Goal: Task Accomplishment & Management: Use online tool/utility

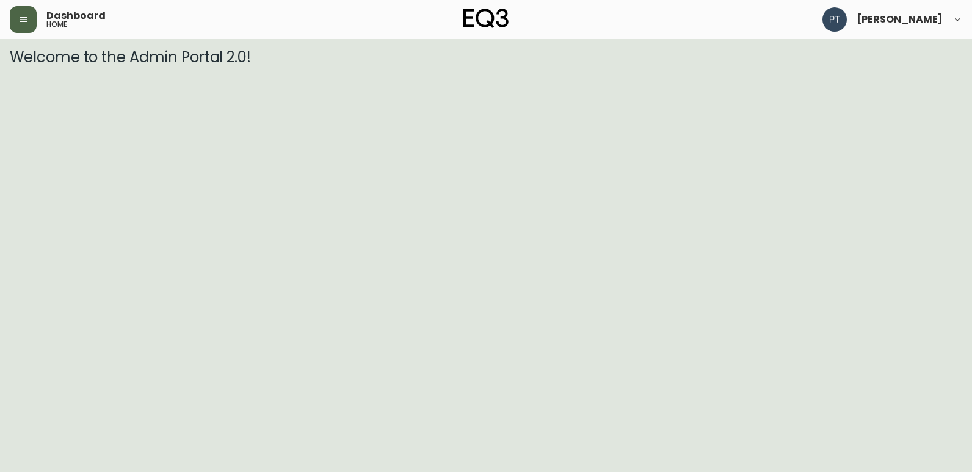
click at [19, 31] on button "button" at bounding box center [23, 19] width 27 height 27
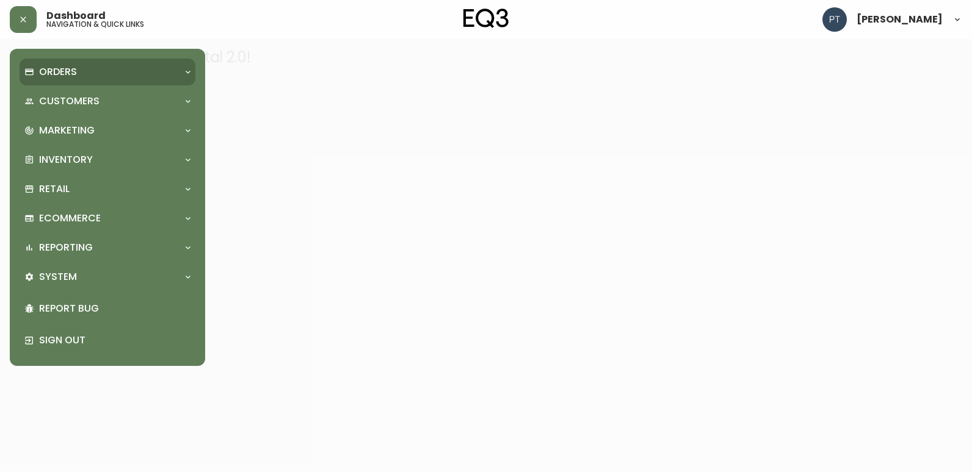
click at [101, 74] on div "Orders" at bounding box center [101, 71] width 154 height 13
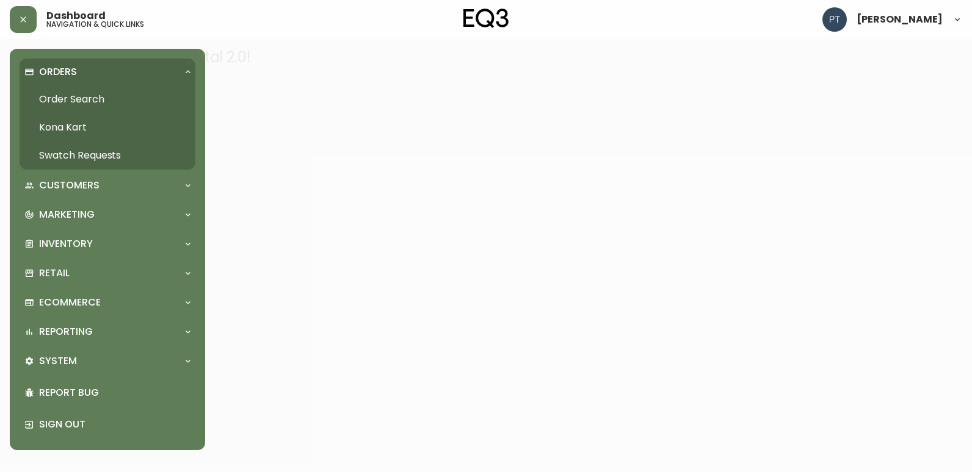
click at [121, 154] on link "Swatch Requests" at bounding box center [108, 156] width 176 height 28
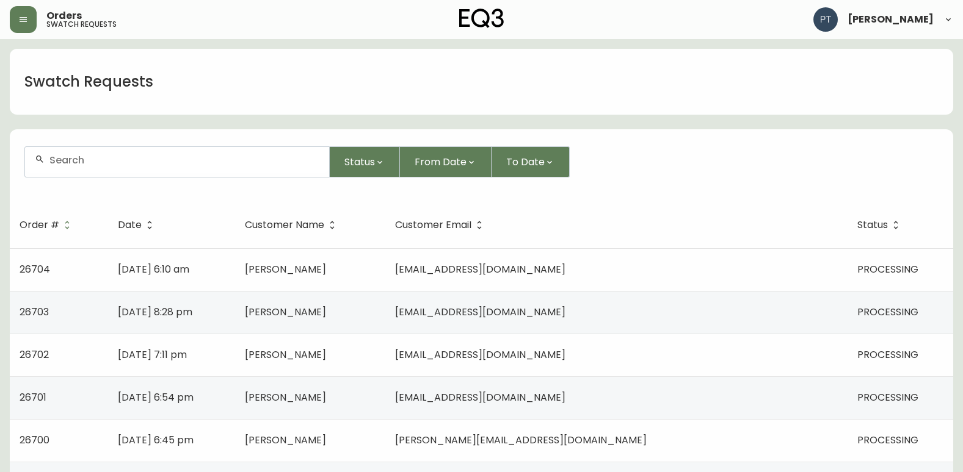
click at [386, 252] on td "[PERSON_NAME]" at bounding box center [310, 269] width 151 height 43
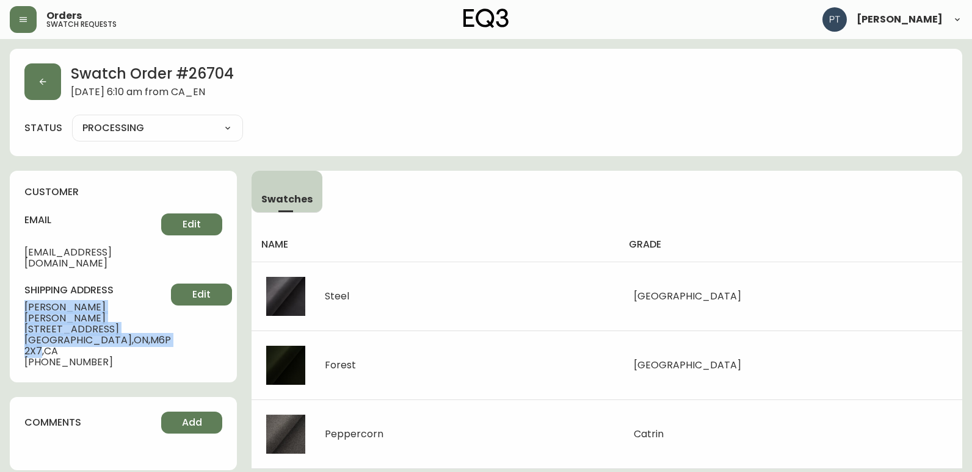
drag, startPoint x: 18, startPoint y: 289, endPoint x: 124, endPoint y: 314, distance: 109.1
click at [124, 314] on div "customer email [EMAIL_ADDRESS][DOMAIN_NAME] Edit shipping address [PERSON_NAME]…" at bounding box center [123, 277] width 227 height 212
copy div "[PERSON_NAME] [STREET_ADDRESS]"
click at [29, 76] on button "button" at bounding box center [42, 81] width 37 height 37
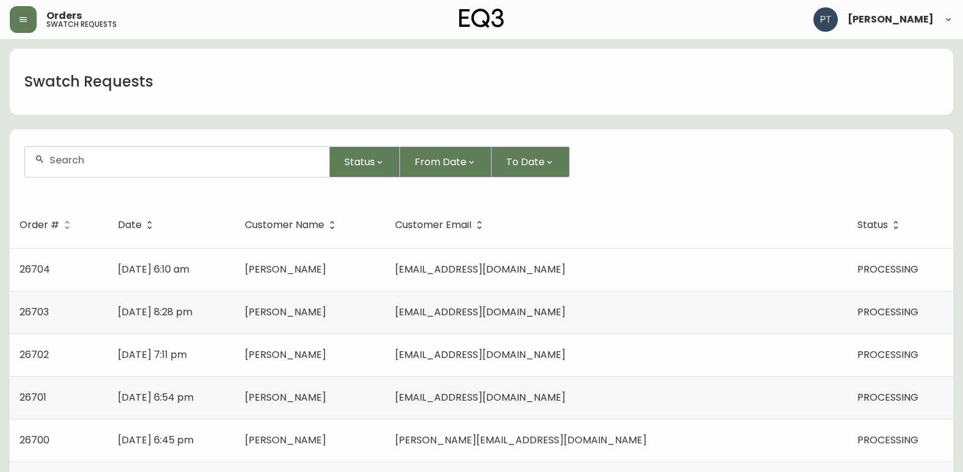
drag, startPoint x: 469, startPoint y: 307, endPoint x: 457, endPoint y: 303, distance: 12.7
click at [386, 307] on td "[PERSON_NAME]" at bounding box center [310, 312] width 151 height 43
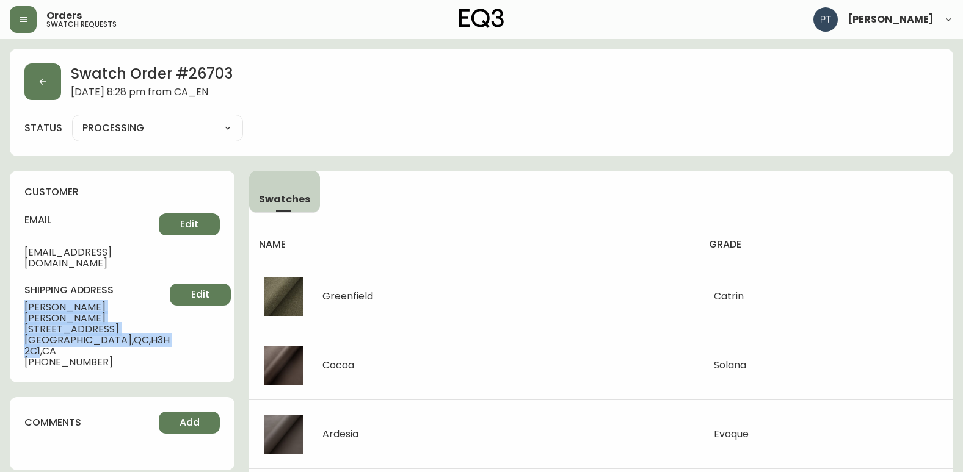
drag, startPoint x: 21, startPoint y: 295, endPoint x: 129, endPoint y: 312, distance: 109.4
click at [129, 312] on div "customer email [EMAIL_ADDRESS][DOMAIN_NAME] Edit shipping address [PERSON_NAME]…" at bounding box center [122, 277] width 225 height 212
copy div "[PERSON_NAME] [STREET_ADDRESS]"
click at [42, 85] on button "button" at bounding box center [42, 81] width 37 height 37
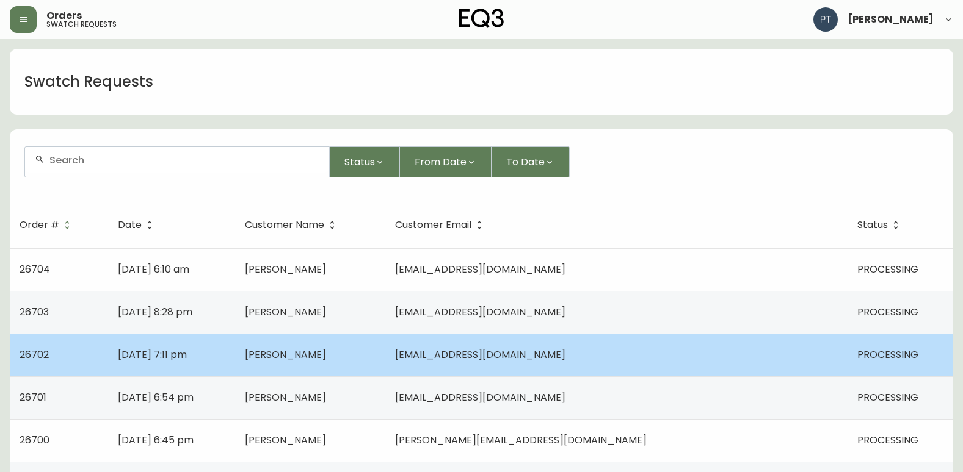
click at [234, 363] on td "[DATE] 7:11 pm" at bounding box center [171, 355] width 126 height 43
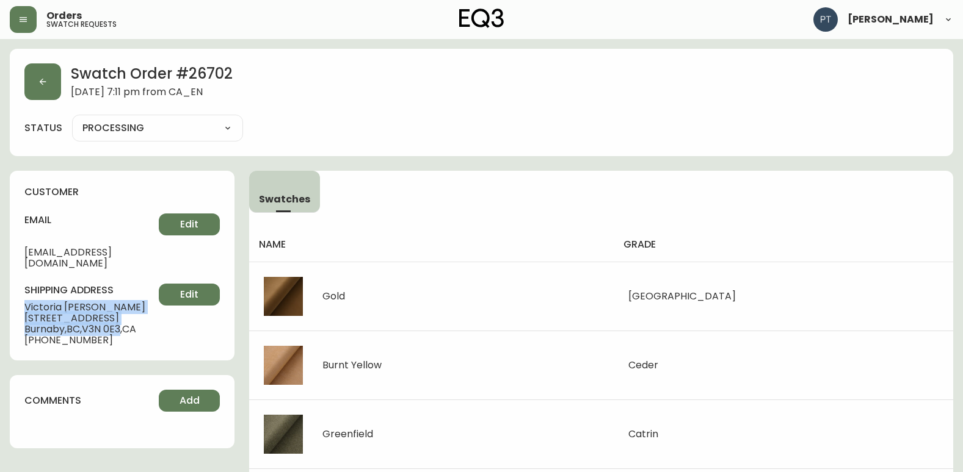
drag, startPoint x: 22, startPoint y: 294, endPoint x: 128, endPoint y: 317, distance: 108.1
click at [128, 317] on div "customer email [EMAIL_ADDRESS][DOMAIN_NAME] Edit shipping address [PERSON_NAME]…" at bounding box center [122, 266] width 225 height 190
copy div "[PERSON_NAME] [STREET_ADDRESS]"
click at [43, 84] on icon "button" at bounding box center [43, 82] width 10 height 10
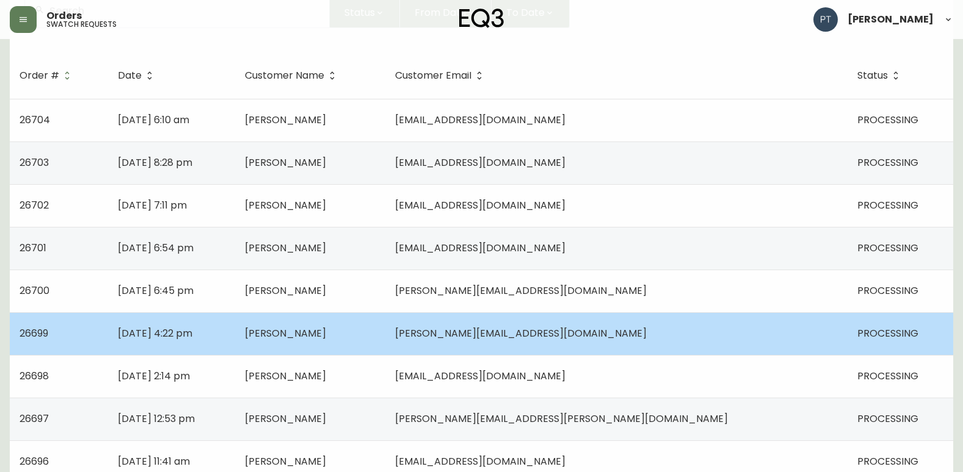
scroll to position [183, 0]
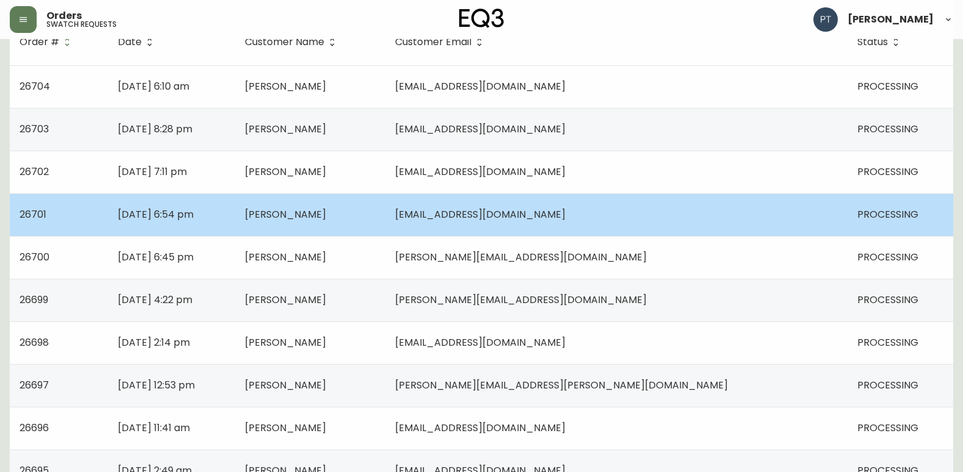
click at [234, 216] on td "[DATE] 6:54 pm" at bounding box center [171, 214] width 126 height 43
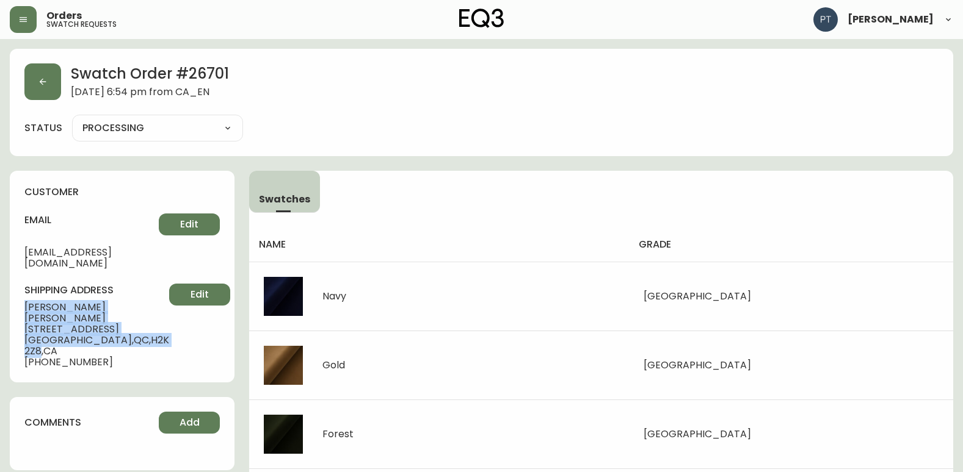
drag, startPoint x: 23, startPoint y: 294, endPoint x: 128, endPoint y: 312, distance: 107.2
click at [128, 312] on div "customer email [EMAIL_ADDRESS][DOMAIN_NAME] Edit shipping address [PERSON_NAME]…" at bounding box center [122, 277] width 225 height 212
copy div "[PERSON_NAME] [STREET_ADDRESS]"
click at [49, 91] on button "button" at bounding box center [42, 81] width 37 height 37
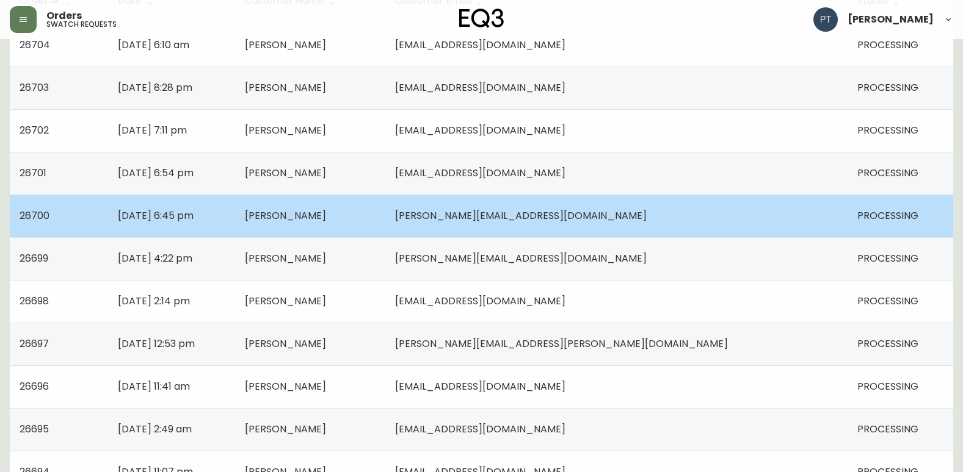
scroll to position [244, 0]
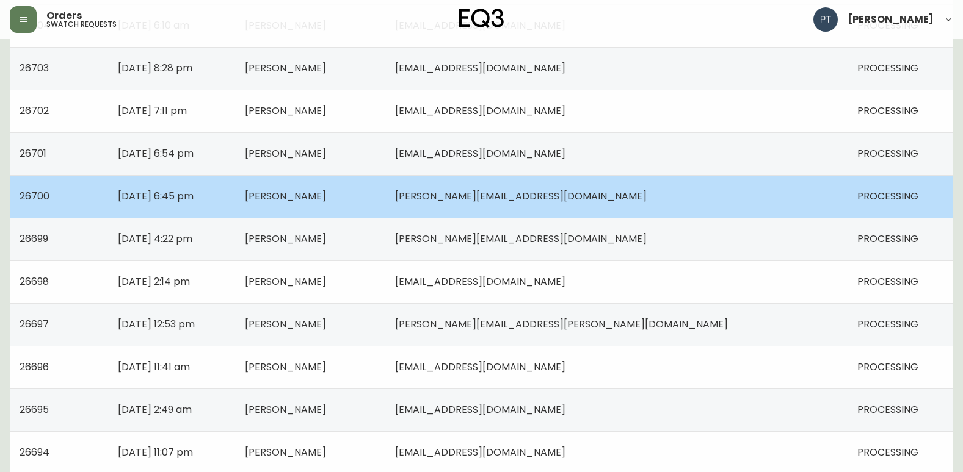
click at [234, 192] on td "[DATE] 6:45 pm" at bounding box center [171, 196] width 126 height 43
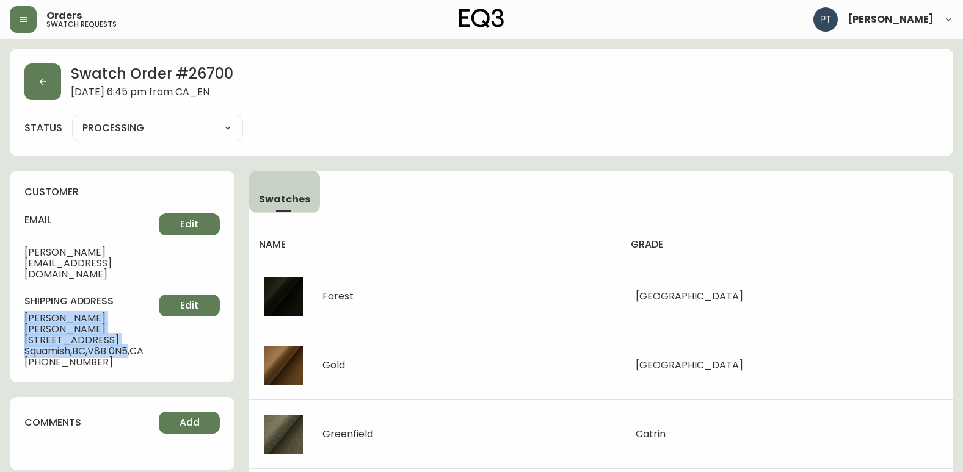
drag, startPoint x: 17, startPoint y: 297, endPoint x: 134, endPoint y: 313, distance: 118.3
click at [134, 313] on div "customer email [PERSON_NAME][EMAIL_ADDRESS][DOMAIN_NAME] Edit shipping address …" at bounding box center [122, 277] width 225 height 212
copy div "[PERSON_NAME] [STREET_ADDRESS]"
click at [37, 98] on button "button" at bounding box center [42, 81] width 37 height 37
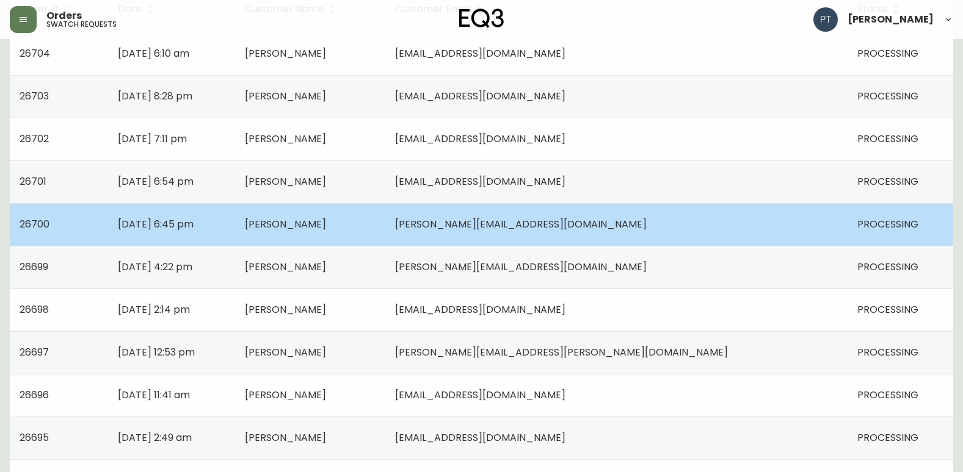
scroll to position [244, 0]
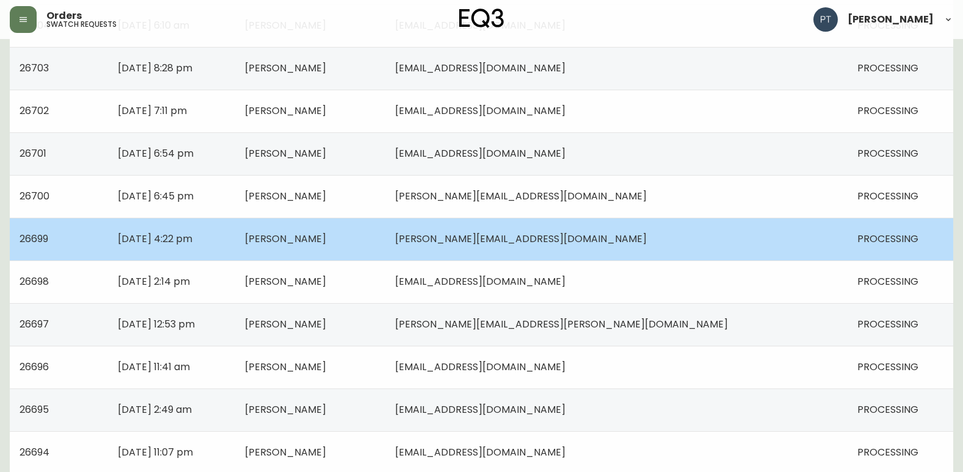
drag, startPoint x: 452, startPoint y: 241, endPoint x: 446, endPoint y: 239, distance: 7.1
click at [386, 240] on td "[PERSON_NAME]" at bounding box center [310, 239] width 151 height 43
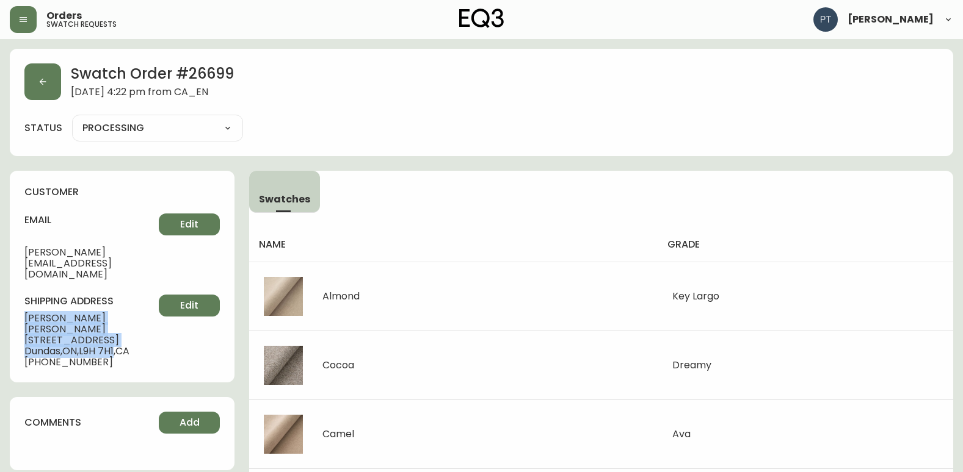
drag, startPoint x: 21, startPoint y: 290, endPoint x: 121, endPoint y: 312, distance: 102.5
click at [121, 312] on div "customer email [PERSON_NAME][EMAIL_ADDRESS][DOMAIN_NAME] Edit shipping address …" at bounding box center [122, 277] width 225 height 212
copy div "[PERSON_NAME] [STREET_ADDRESS]"
click at [39, 74] on button "button" at bounding box center [42, 81] width 37 height 37
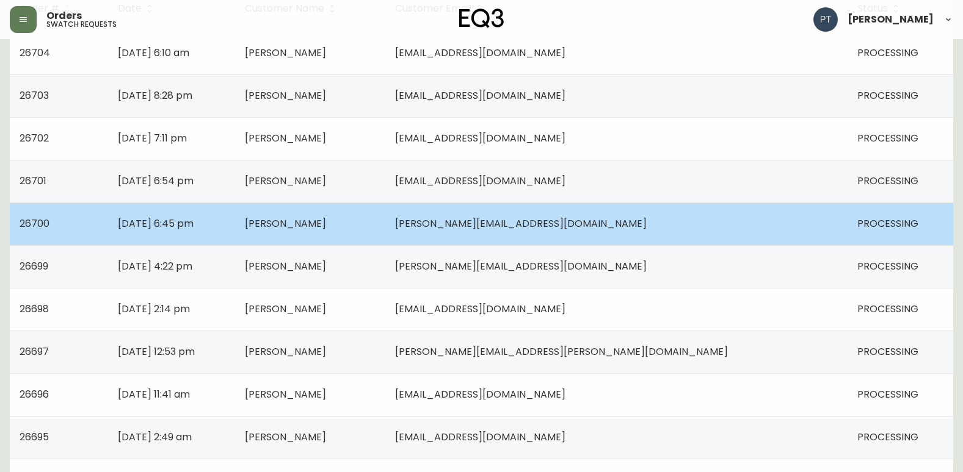
scroll to position [244, 0]
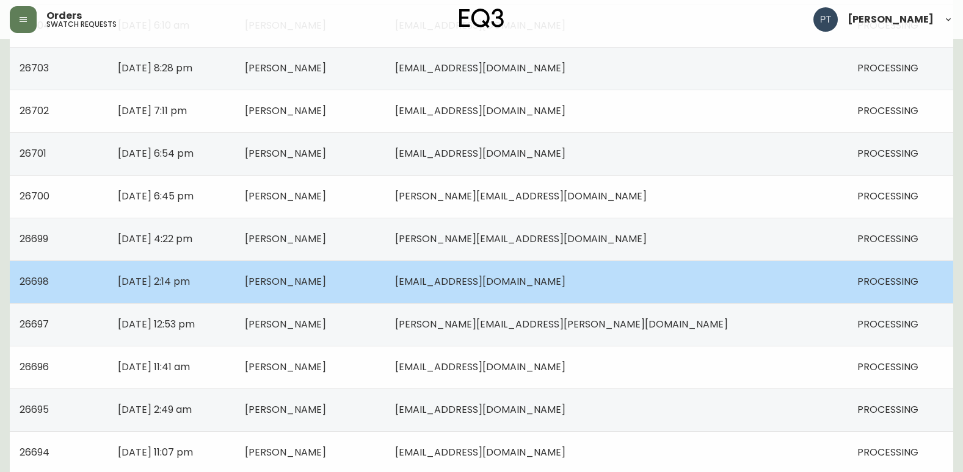
click at [386, 287] on td "[PERSON_NAME]" at bounding box center [310, 282] width 151 height 43
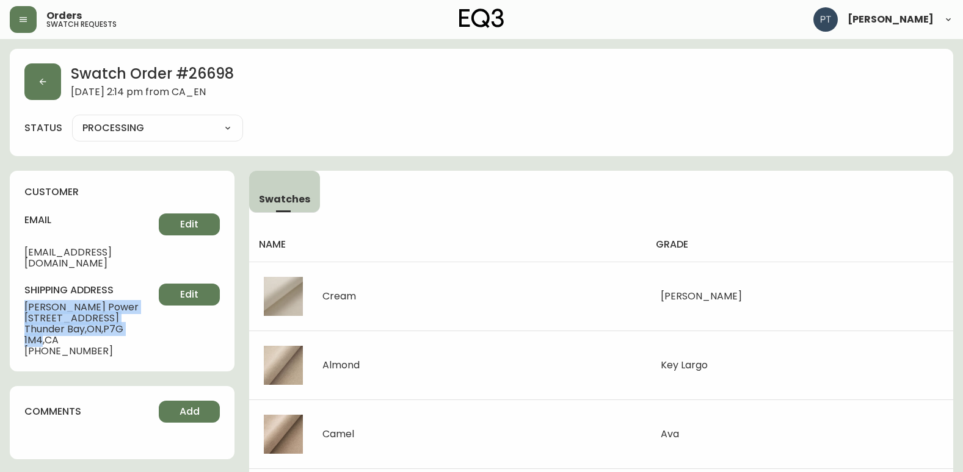
drag, startPoint x: 18, startPoint y: 297, endPoint x: 147, endPoint y: 314, distance: 129.8
click at [147, 314] on div "customer email [EMAIL_ADDRESS][DOMAIN_NAME] Edit shipping address [PERSON_NAME]…" at bounding box center [122, 271] width 225 height 201
copy div "[PERSON_NAME] [STREET_ADDRESS]"
click at [41, 80] on icon "button" at bounding box center [43, 82] width 10 height 10
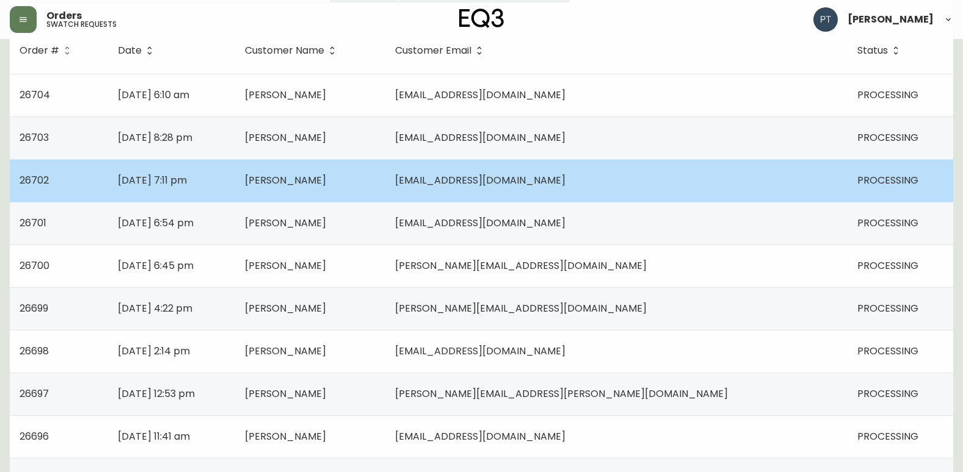
scroll to position [244, 0]
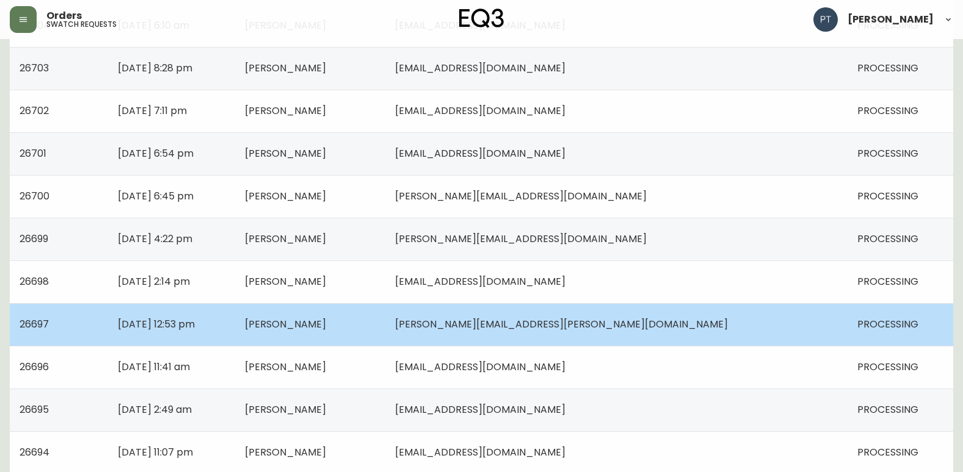
drag, startPoint x: 440, startPoint y: 324, endPoint x: 393, endPoint y: 354, distance: 55.7
click at [386, 325] on td "[PERSON_NAME]" at bounding box center [310, 324] width 151 height 43
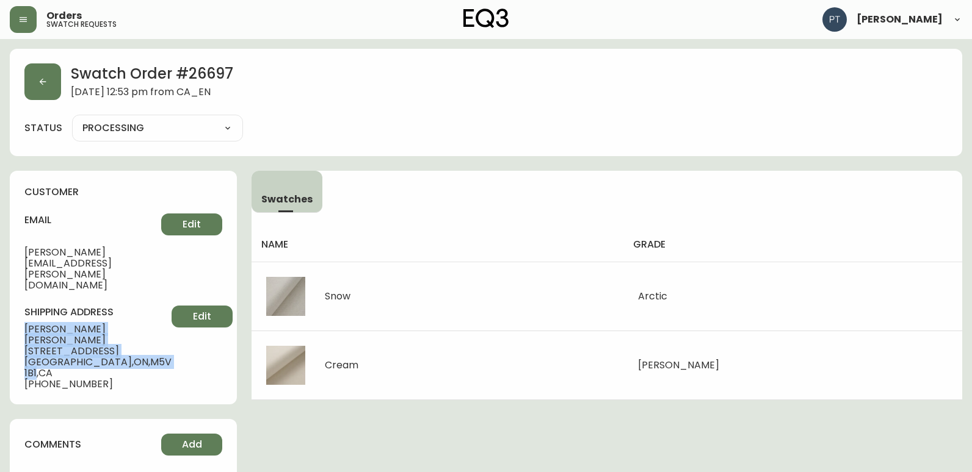
drag, startPoint x: 20, startPoint y: 295, endPoint x: 121, endPoint y: 325, distance: 105.6
click at [121, 325] on div "customer email [PERSON_NAME][EMAIL_ADDRESS][PERSON_NAME][DOMAIN_NAME] Edit ship…" at bounding box center [123, 288] width 227 height 234
copy div "[PERSON_NAME] [STREET_ADDRESS]"
click at [29, 88] on button "button" at bounding box center [42, 81] width 37 height 37
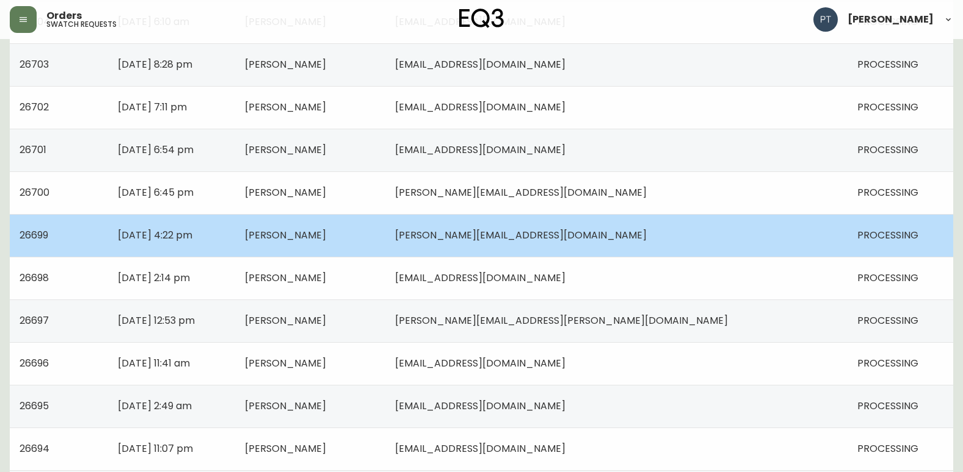
scroll to position [305, 0]
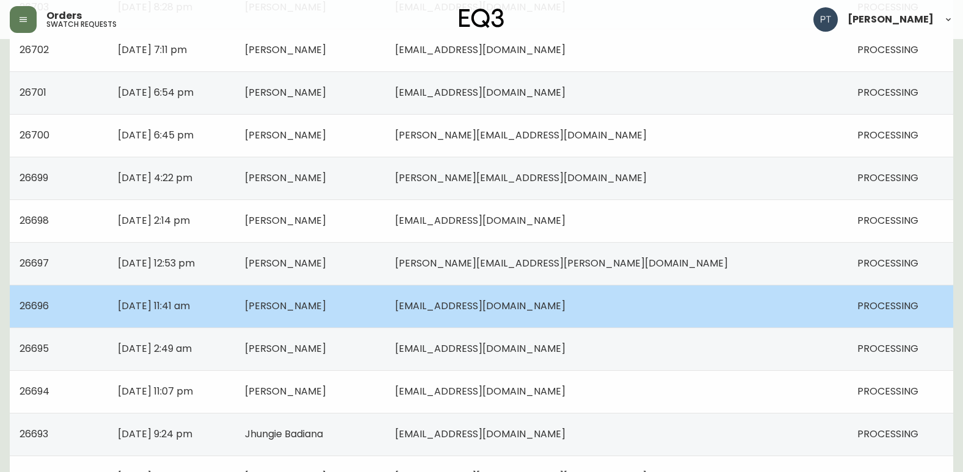
click at [326, 306] on span "[PERSON_NAME]" at bounding box center [285, 306] width 81 height 14
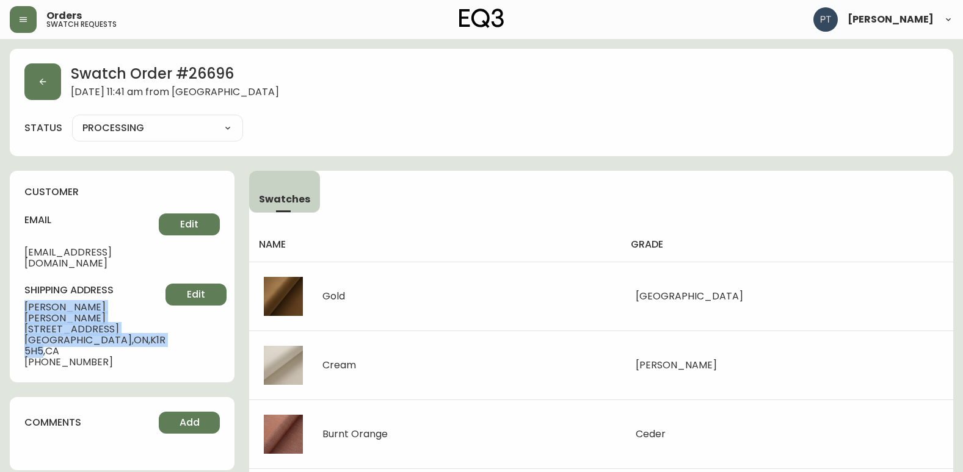
drag, startPoint x: 25, startPoint y: 291, endPoint x: 119, endPoint y: 311, distance: 96.1
click at [119, 311] on div "shipping address [PERSON_NAME] [STREET_ADDRESS] [PHONE_NUMBER] Edit" at bounding box center [121, 326] width 195 height 84
copy div "[PERSON_NAME] [STREET_ADDRESS]"
click at [48, 92] on button "button" at bounding box center [42, 81] width 37 height 37
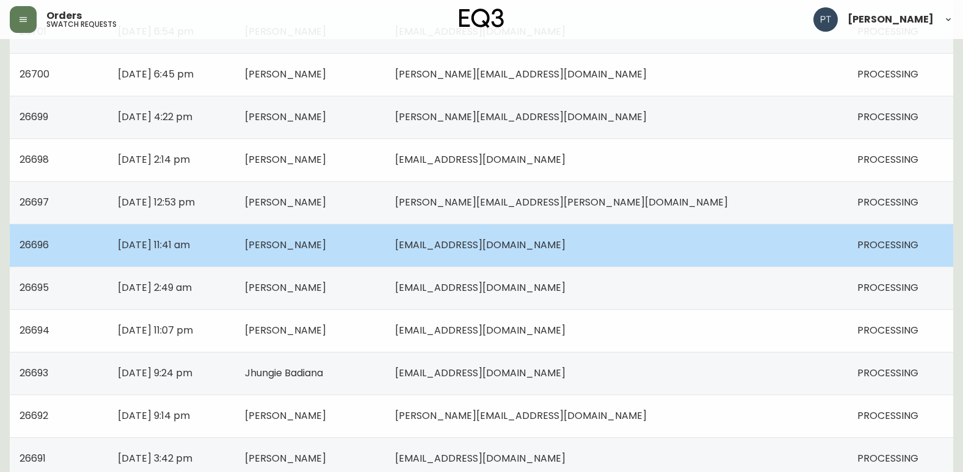
scroll to position [427, 0]
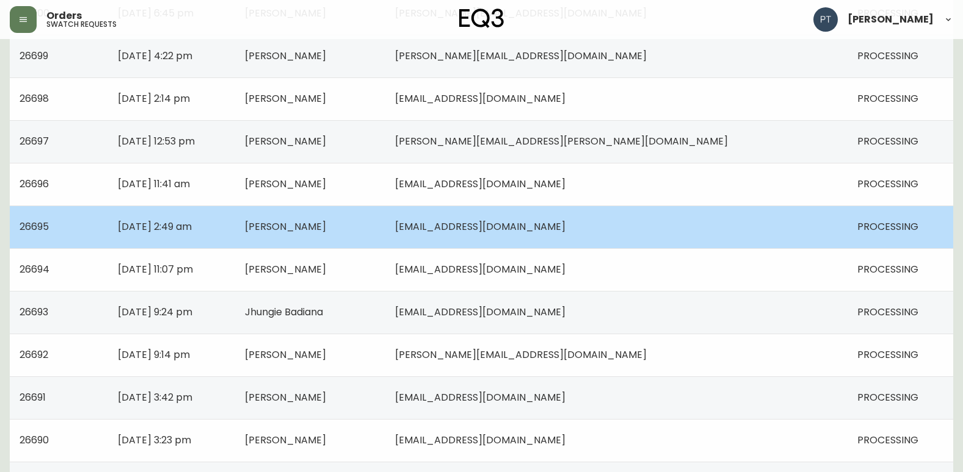
click at [326, 231] on span "[PERSON_NAME]" at bounding box center [285, 227] width 81 height 14
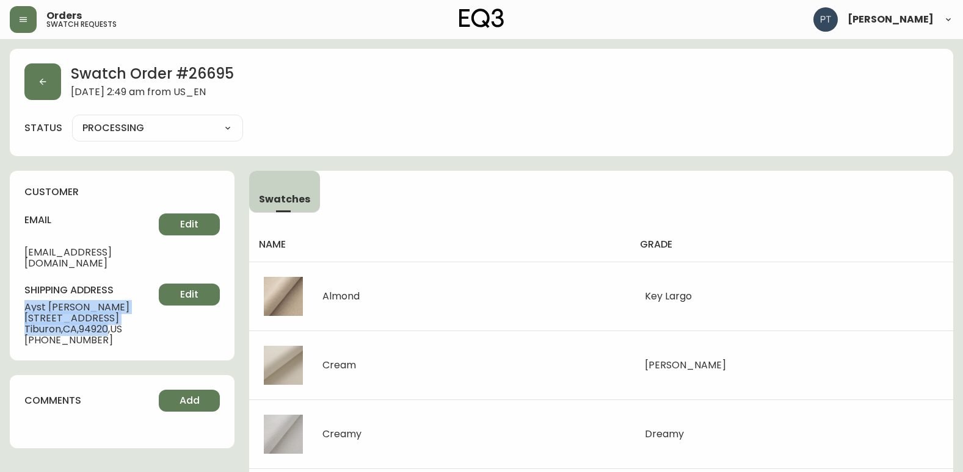
drag, startPoint x: 26, startPoint y: 294, endPoint x: 112, endPoint y: 316, distance: 88.8
click at [112, 316] on div "shipping address [PERSON_NAME] [STREET_ADDRESS] [PHONE_NUMBER] Edit" at bounding box center [121, 315] width 195 height 62
copy div "[PERSON_NAME] [STREET_ADDRESS]"
click at [57, 78] on button "button" at bounding box center [42, 81] width 37 height 37
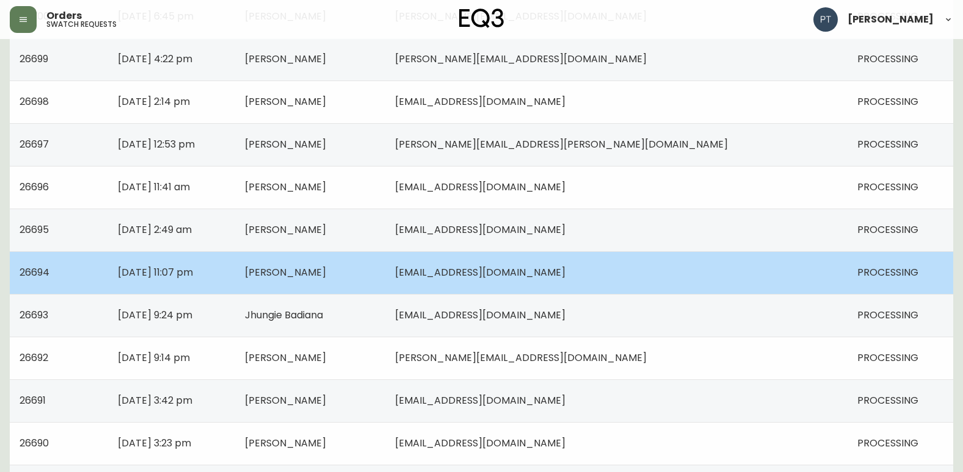
scroll to position [427, 0]
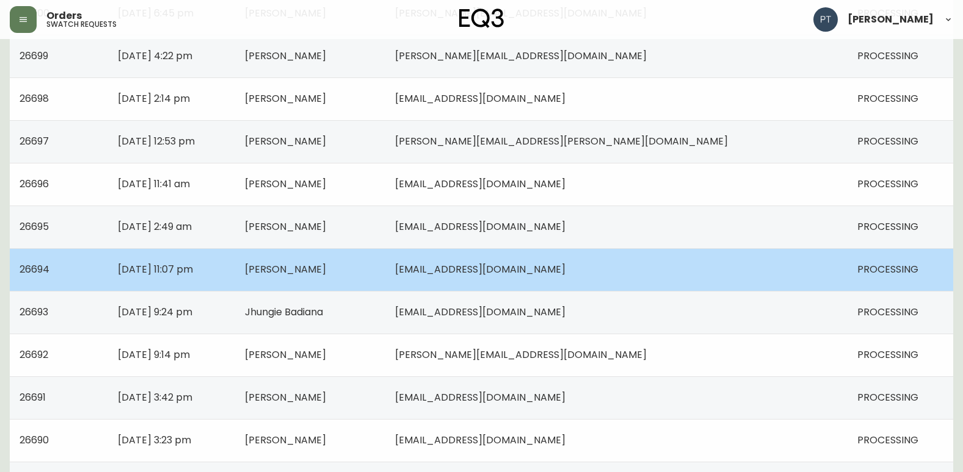
click at [326, 270] on span "[PERSON_NAME]" at bounding box center [285, 269] width 81 height 14
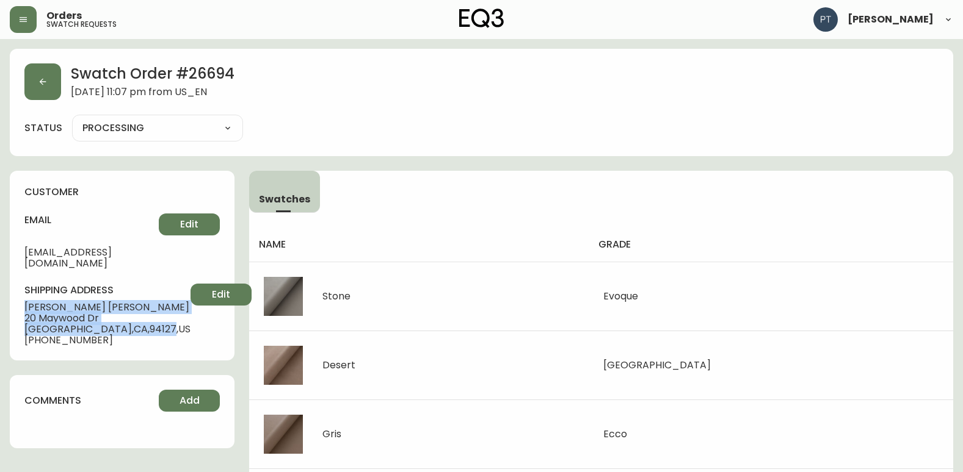
drag, startPoint x: 36, startPoint y: 294, endPoint x: 142, endPoint y: 319, distance: 108.5
click at [142, 319] on div "customer email [EMAIL_ADDRESS][DOMAIN_NAME] Edit shipping address [PERSON_NAME]…" at bounding box center [122, 266] width 225 height 190
click at [48, 90] on button "button" at bounding box center [42, 81] width 37 height 37
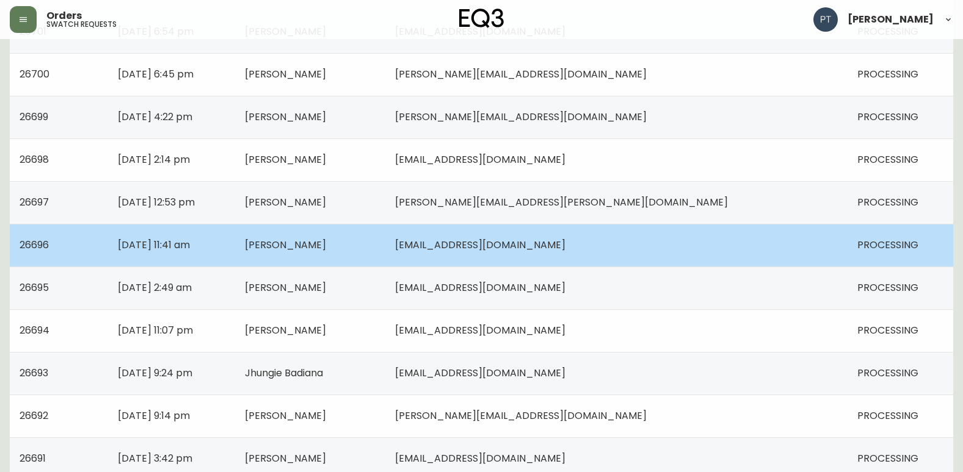
scroll to position [488, 0]
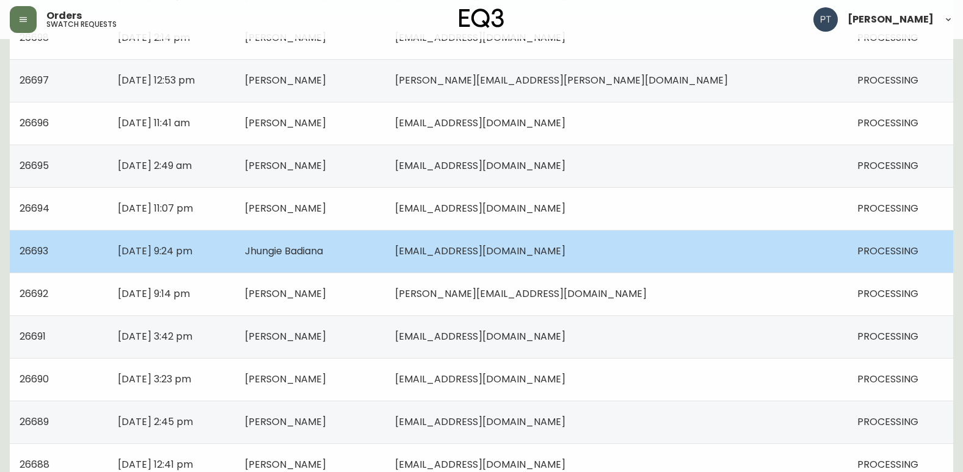
click at [323, 250] on span "Jhungie Badiana" at bounding box center [284, 251] width 78 height 14
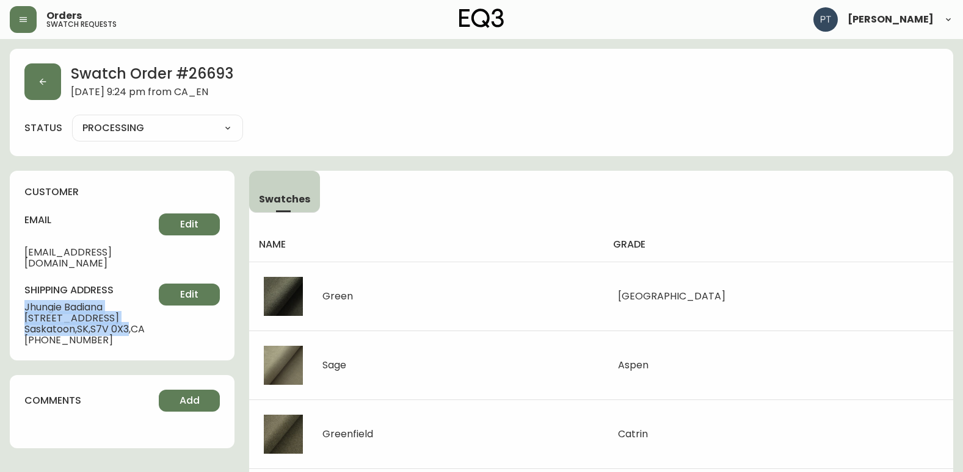
drag, startPoint x: 44, startPoint y: 297, endPoint x: 135, endPoint y: 314, distance: 92.5
click at [135, 314] on div "customer email [EMAIL_ADDRESS][DOMAIN_NAME] Edit shipping address Jhungie Badia…" at bounding box center [122, 266] width 225 height 190
click at [48, 77] on button "button" at bounding box center [42, 81] width 37 height 37
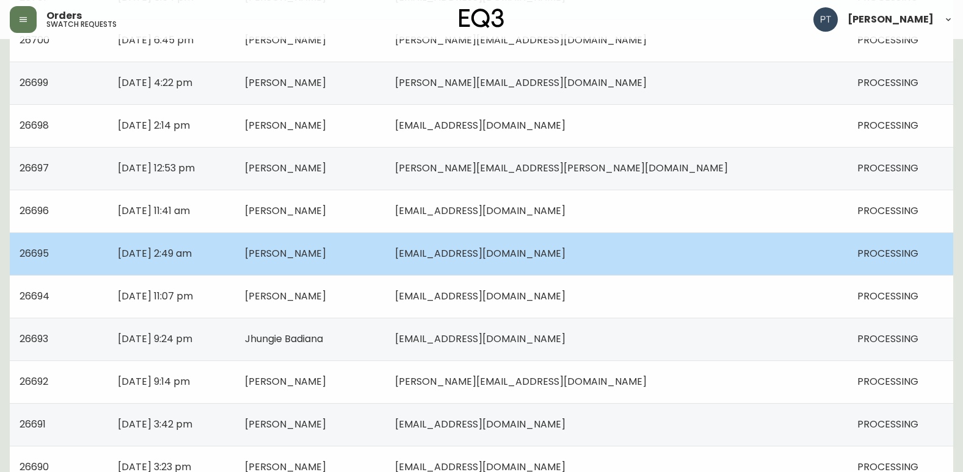
scroll to position [427, 0]
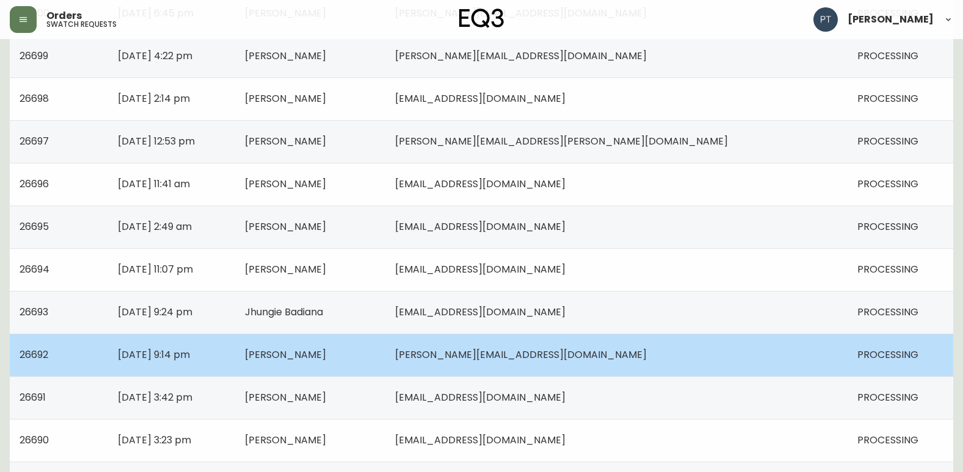
click at [326, 359] on span "[PERSON_NAME]" at bounding box center [285, 355] width 81 height 14
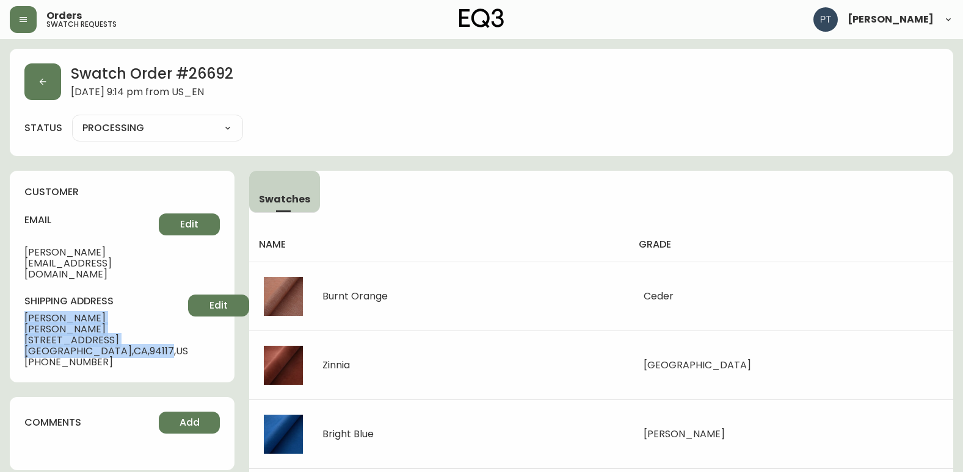
drag, startPoint x: 17, startPoint y: 294, endPoint x: 140, endPoint y: 320, distance: 125.5
click at [140, 320] on div "customer email [PERSON_NAME][EMAIL_ADDRESS][DOMAIN_NAME] Edit shipping address …" at bounding box center [122, 277] width 225 height 212
click at [41, 74] on button "button" at bounding box center [42, 81] width 37 height 37
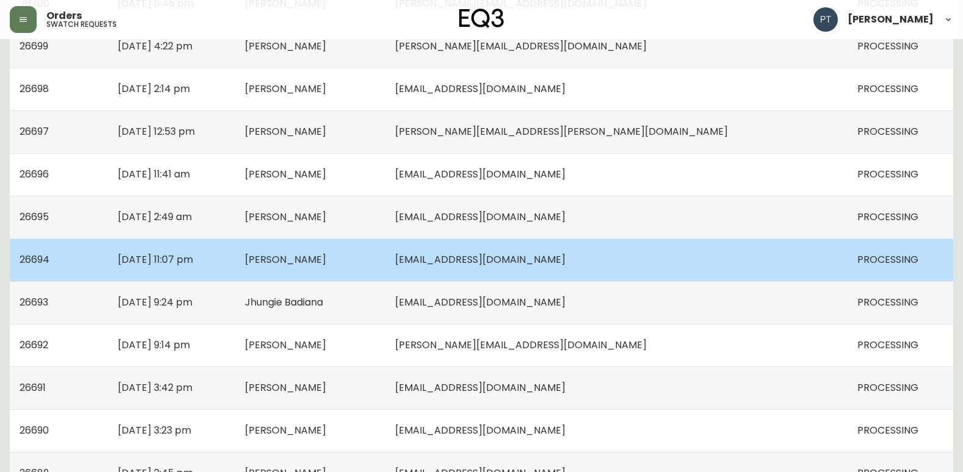
scroll to position [549, 0]
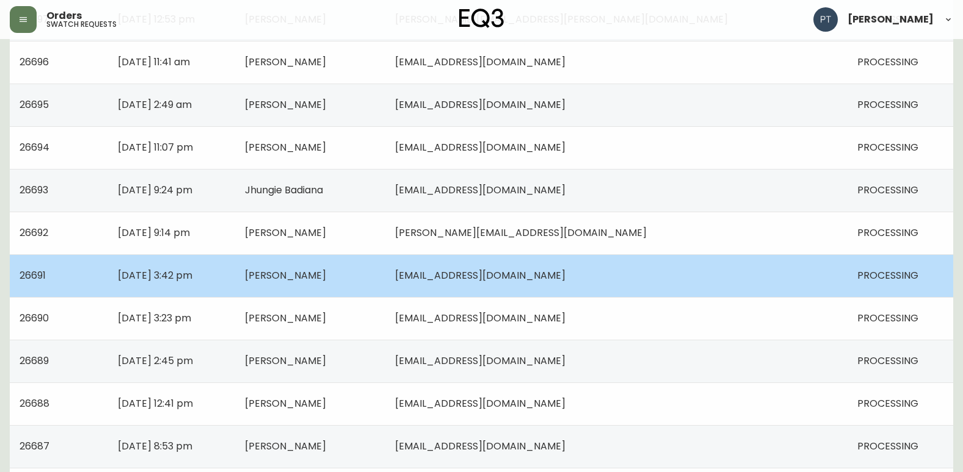
click at [234, 267] on td "[DATE] 3:42 pm" at bounding box center [171, 276] width 126 height 43
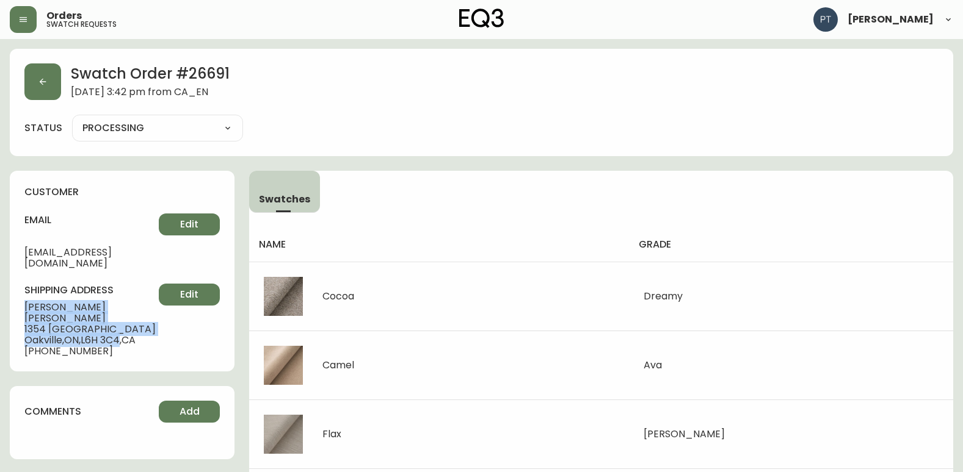
drag, startPoint x: 19, startPoint y: 298, endPoint x: 126, endPoint y: 319, distance: 108.8
click at [126, 319] on div "customer email [PERSON_NAME][EMAIL_ADDRESS][DOMAIN_NAME] Edit shipping address …" at bounding box center [122, 271] width 225 height 201
click at [44, 74] on button "button" at bounding box center [42, 81] width 37 height 37
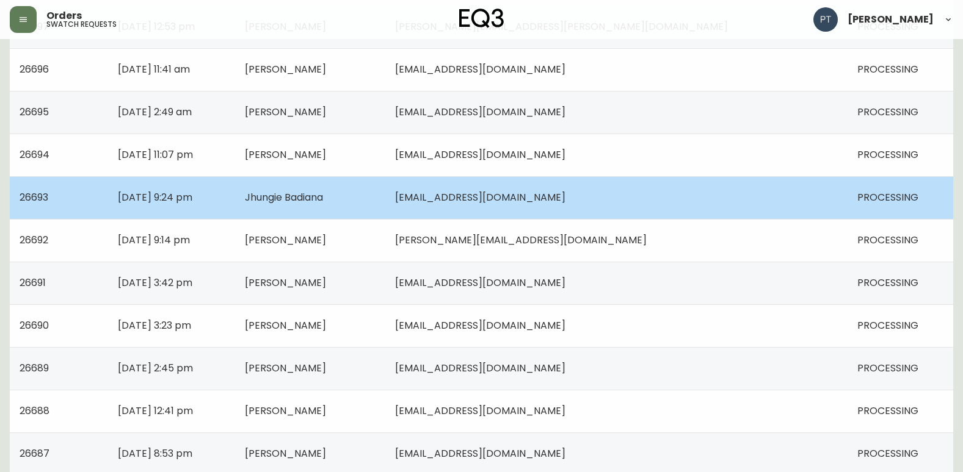
scroll to position [549, 0]
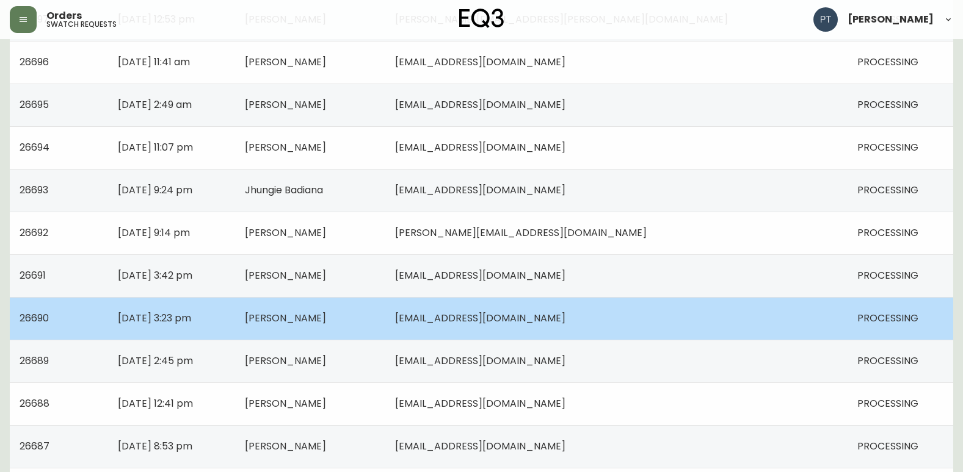
click at [234, 326] on td "[DATE] 3:23 pm" at bounding box center [171, 318] width 126 height 43
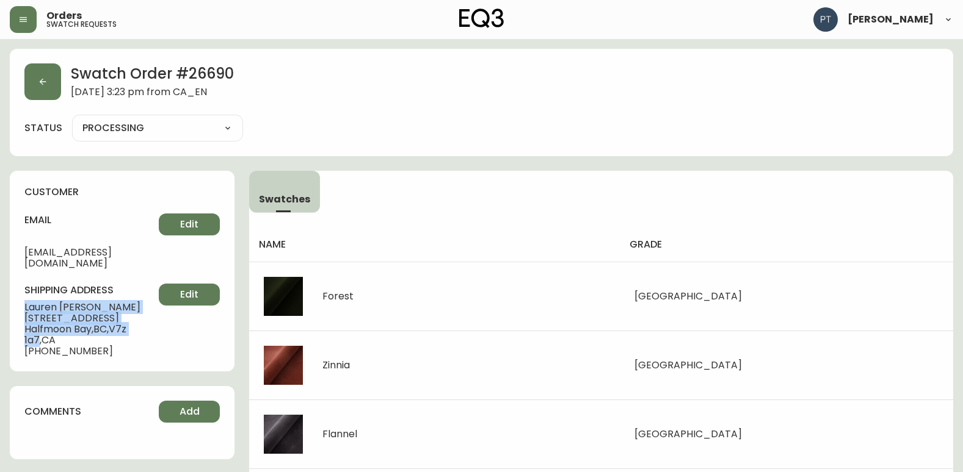
drag, startPoint x: 16, startPoint y: 289, endPoint x: 147, endPoint y: 312, distance: 132.8
click at [147, 312] on div "customer email [EMAIL_ADDRESS][DOMAIN_NAME] Edit shipping address [PERSON_NAME]…" at bounding box center [122, 271] width 225 height 201
click at [50, 85] on button "button" at bounding box center [42, 81] width 37 height 37
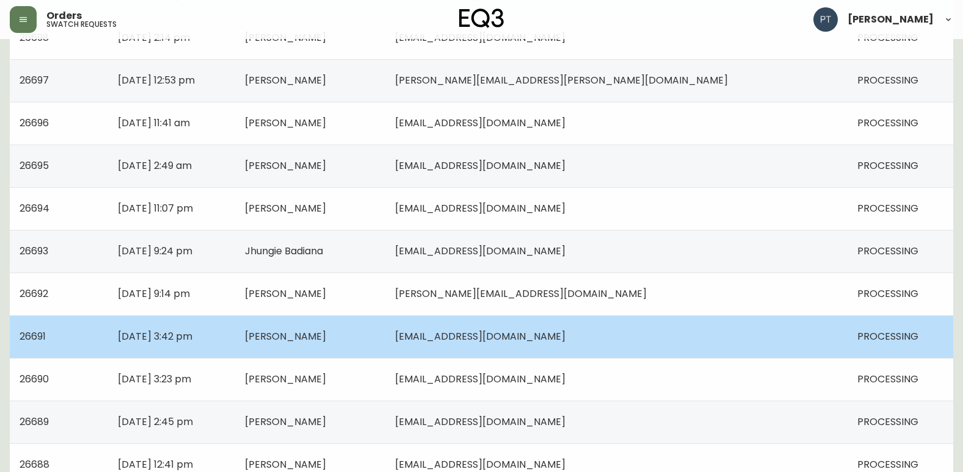
scroll to position [671, 0]
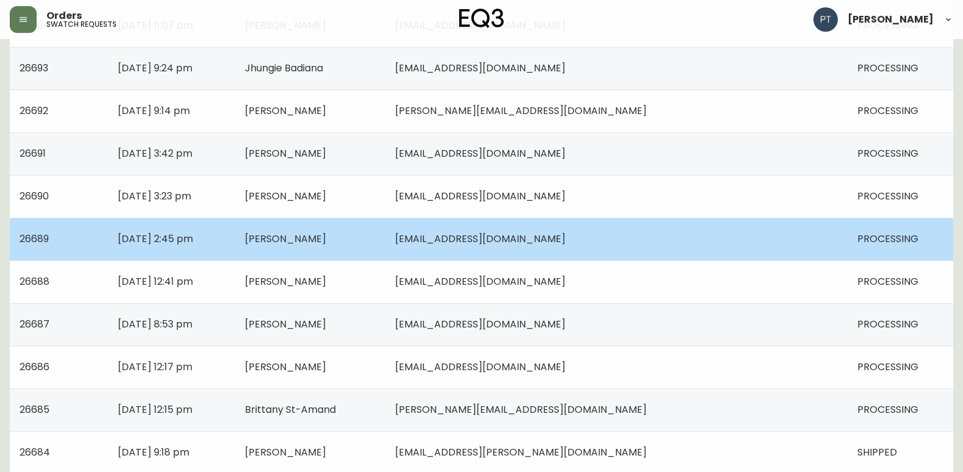
click at [234, 240] on td "[DATE] 2:45 pm" at bounding box center [171, 239] width 126 height 43
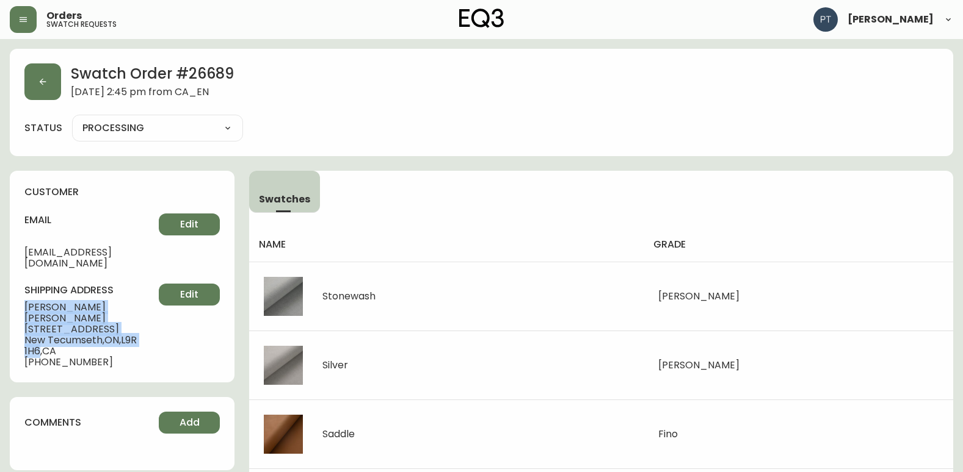
drag, startPoint x: 20, startPoint y: 294, endPoint x: 39, endPoint y: 327, distance: 38.3
click at [39, 327] on div "customer email [EMAIL_ADDRESS][DOMAIN_NAME] Edit shipping address [PERSON_NAME]…" at bounding box center [122, 277] width 225 height 212
click at [38, 86] on icon "button" at bounding box center [43, 82] width 10 height 10
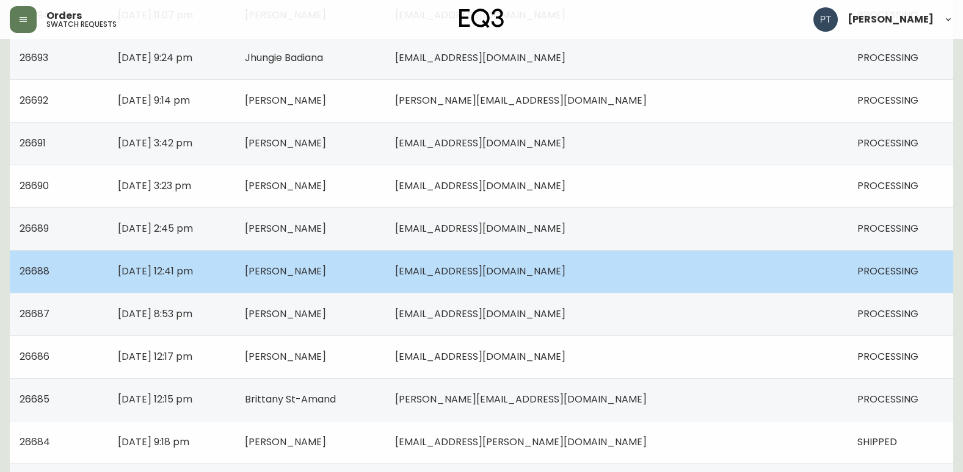
scroll to position [671, 0]
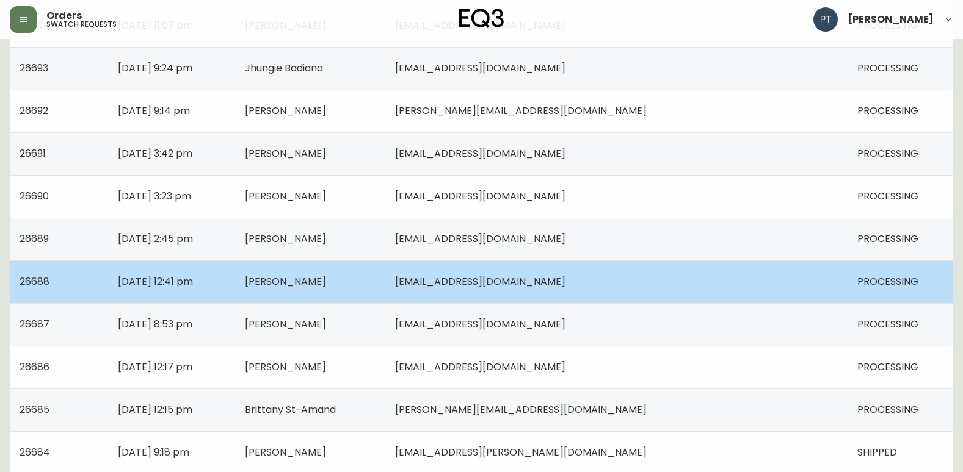
click at [326, 284] on span "[PERSON_NAME]" at bounding box center [285, 282] width 81 height 14
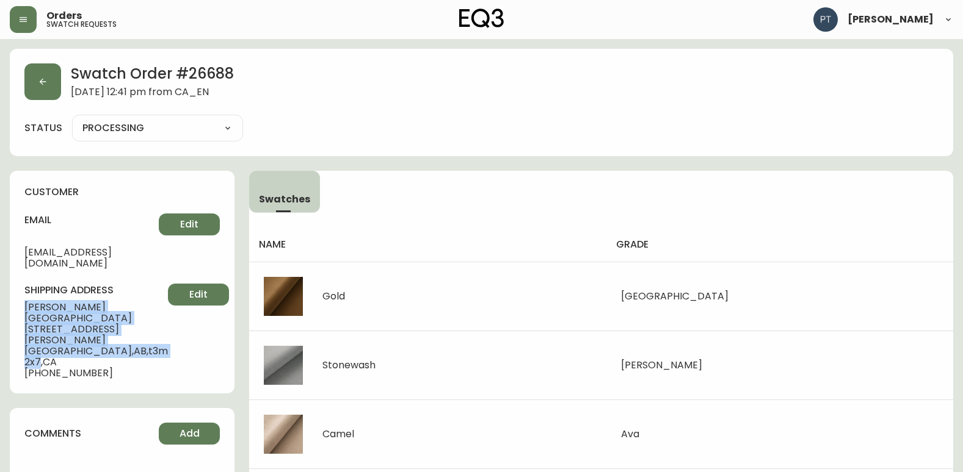
drag, startPoint x: 23, startPoint y: 295, endPoint x: 120, endPoint y: 324, distance: 101.4
click at [120, 324] on div "customer email [EMAIL_ADDRESS][DOMAIN_NAME] Edit shipping address [PERSON_NAME]…" at bounding box center [122, 282] width 225 height 223
click at [47, 81] on icon "button" at bounding box center [43, 82] width 10 height 10
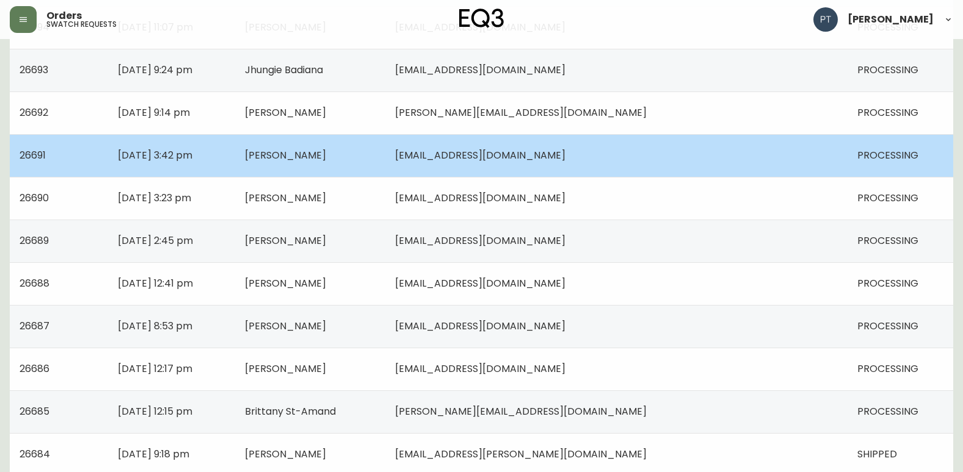
scroll to position [732, 0]
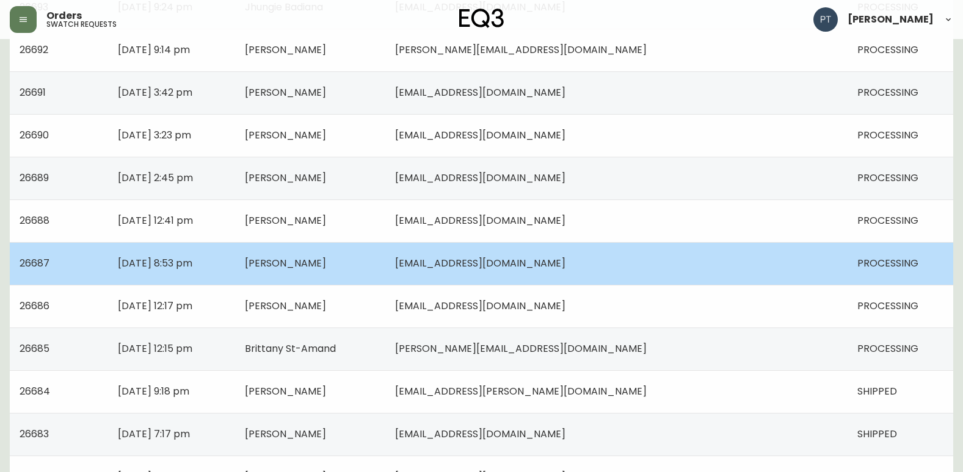
click at [326, 265] on span "[PERSON_NAME]" at bounding box center [285, 263] width 81 height 14
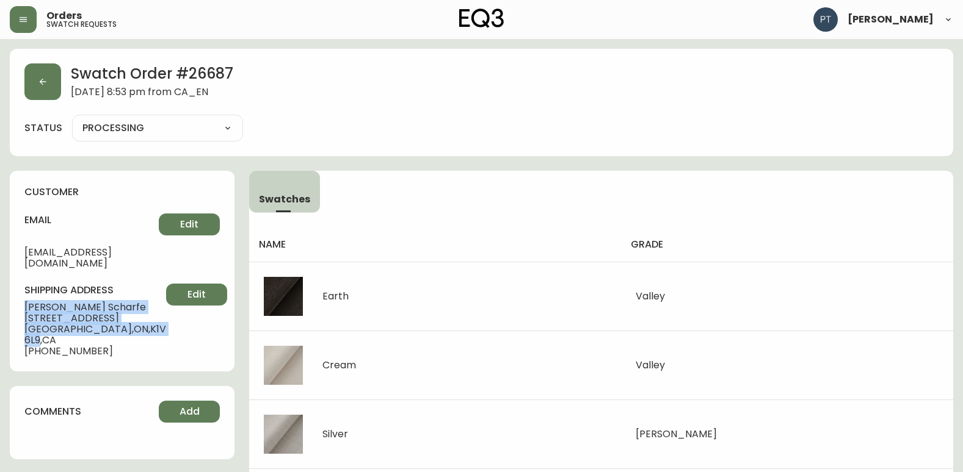
drag, startPoint x: 23, startPoint y: 295, endPoint x: 117, endPoint y: 315, distance: 96.1
click at [117, 315] on div "customer email [EMAIL_ADDRESS][DOMAIN_NAME] Edit shipping address [PERSON_NAME]…" at bounding box center [122, 271] width 225 height 201
click at [27, 88] on button "button" at bounding box center [42, 81] width 37 height 37
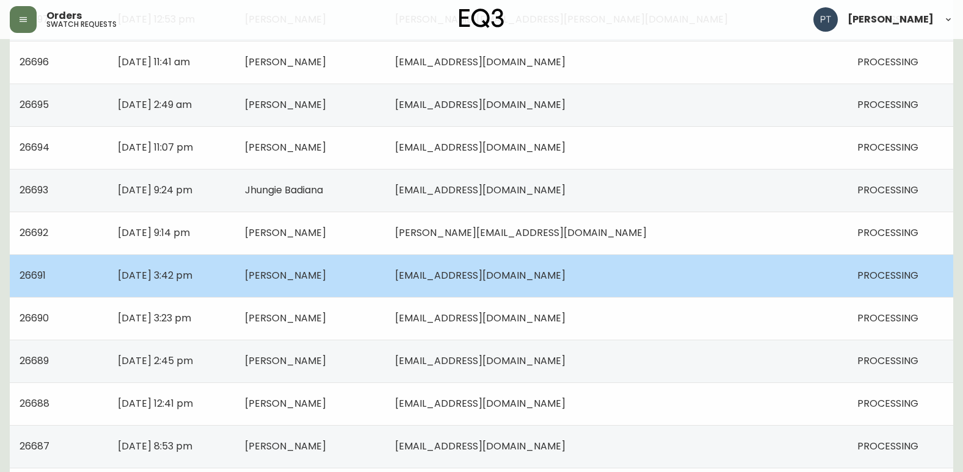
scroll to position [671, 0]
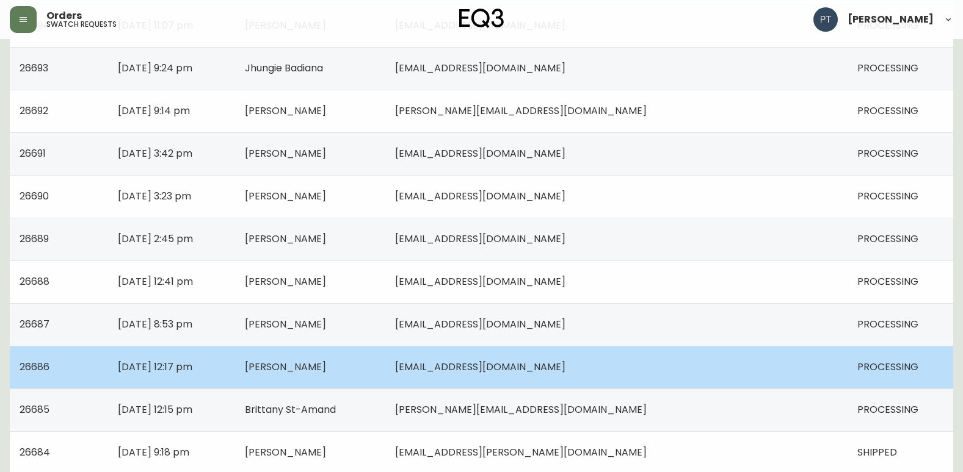
click at [386, 366] on td "[PERSON_NAME]" at bounding box center [310, 367] width 151 height 43
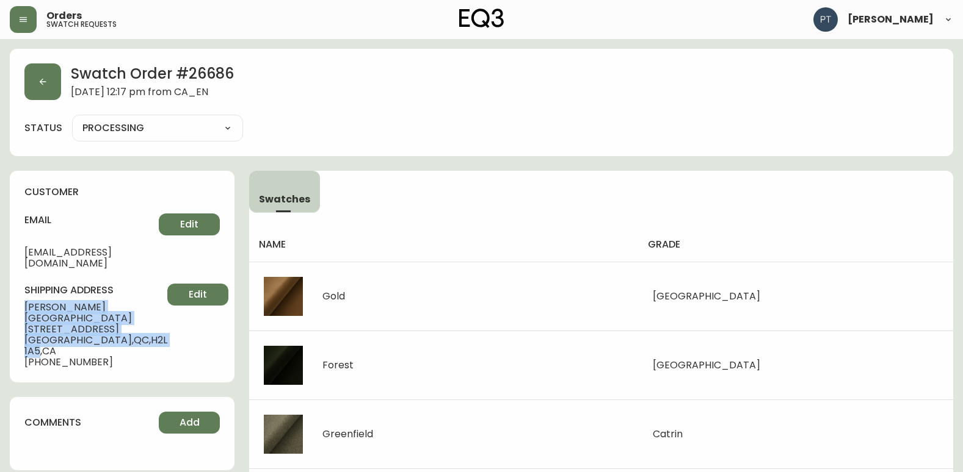
drag, startPoint x: 22, startPoint y: 295, endPoint x: 126, endPoint y: 314, distance: 105.5
click at [126, 314] on div "customer email [EMAIL_ADDRESS][DOMAIN_NAME] Edit shipping address [PERSON_NAME]…" at bounding box center [122, 277] width 225 height 212
click at [33, 79] on button "button" at bounding box center [42, 81] width 37 height 37
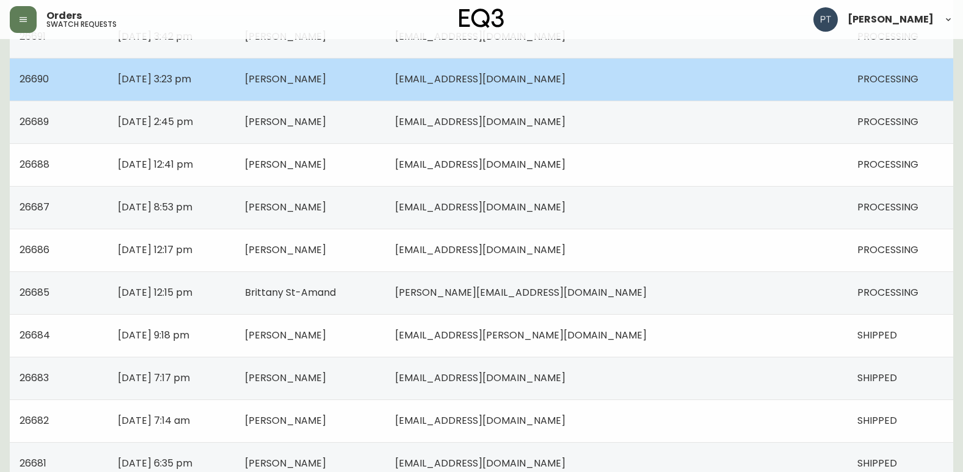
scroll to position [793, 0]
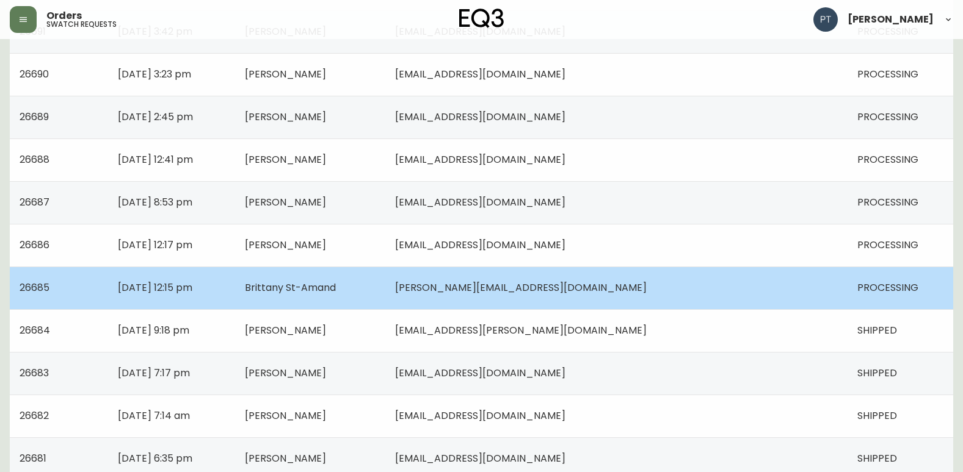
click at [386, 292] on td "Brittany St-Amand" at bounding box center [310, 288] width 151 height 43
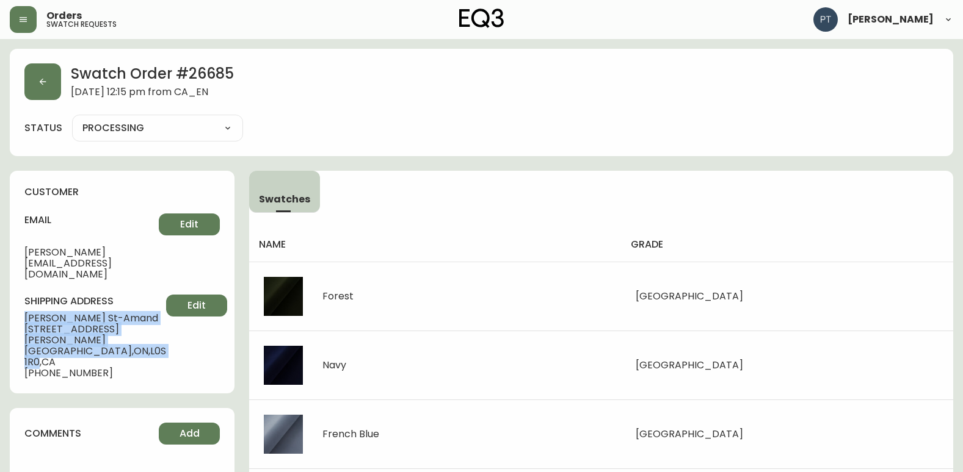
drag, startPoint x: 20, startPoint y: 296, endPoint x: 147, endPoint y: 311, distance: 127.9
click at [147, 311] on div "customer email [PERSON_NAME][EMAIL_ADDRESS][DOMAIN_NAME] Edit shipping address …" at bounding box center [122, 282] width 225 height 223
click at [34, 74] on button "button" at bounding box center [42, 81] width 37 height 37
